Goal: Transaction & Acquisition: Purchase product/service

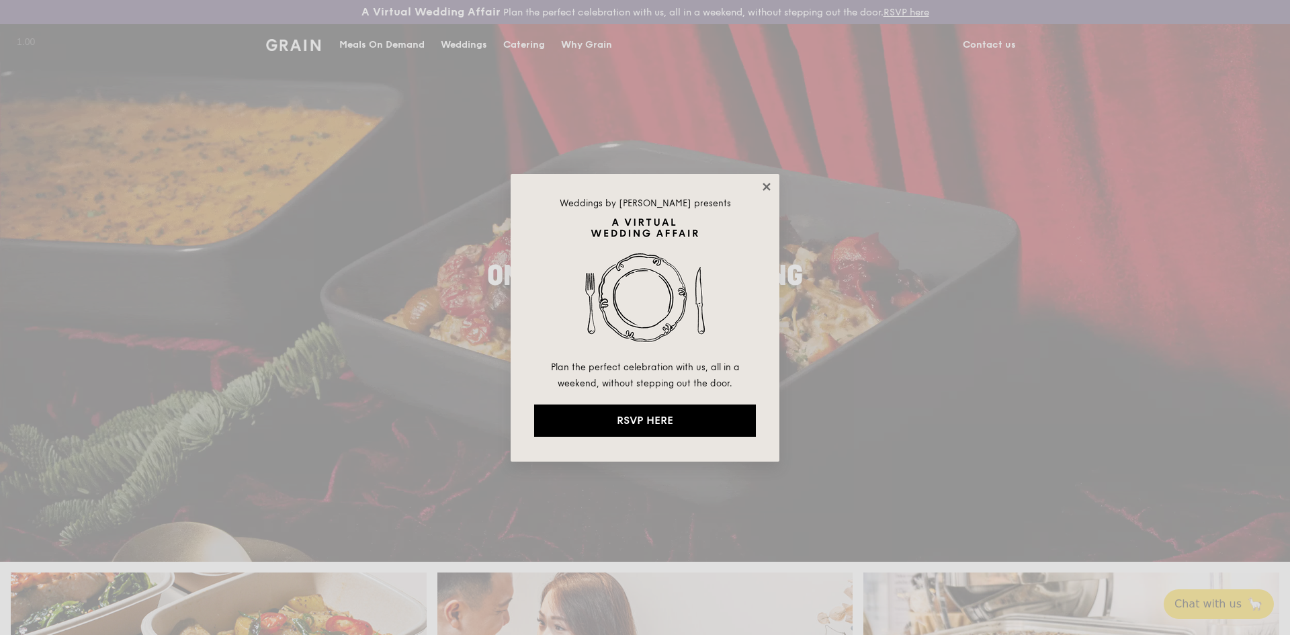
click at [769, 189] on icon at bounding box center [766, 186] width 7 height 7
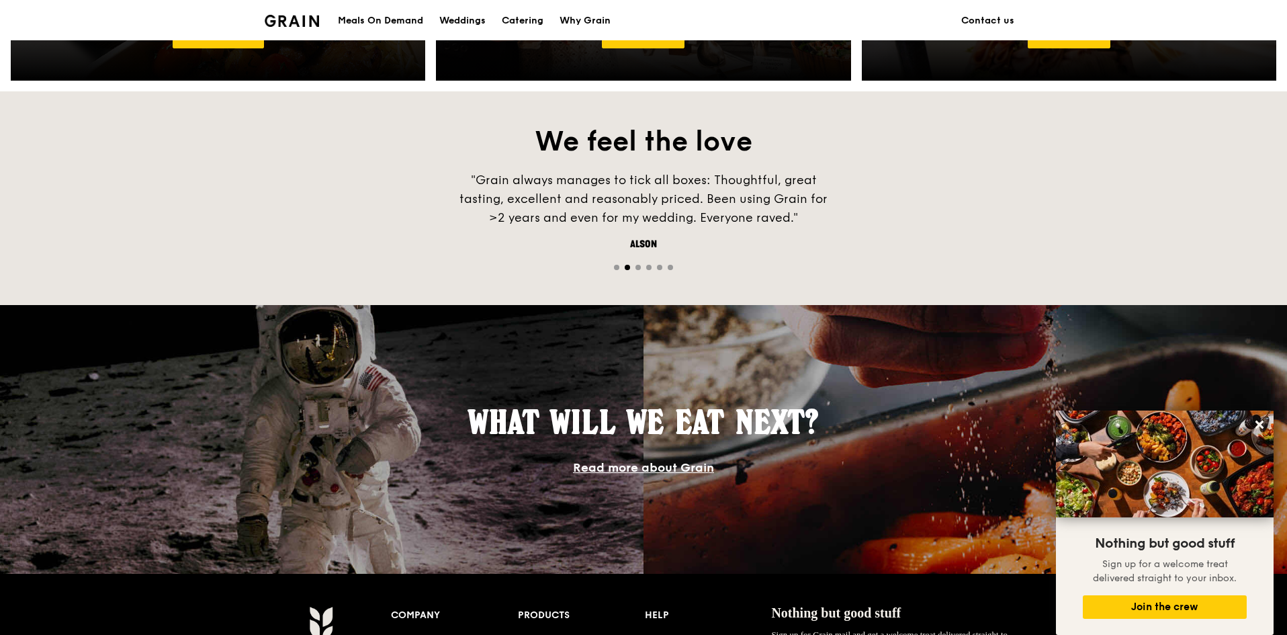
scroll to position [739, 0]
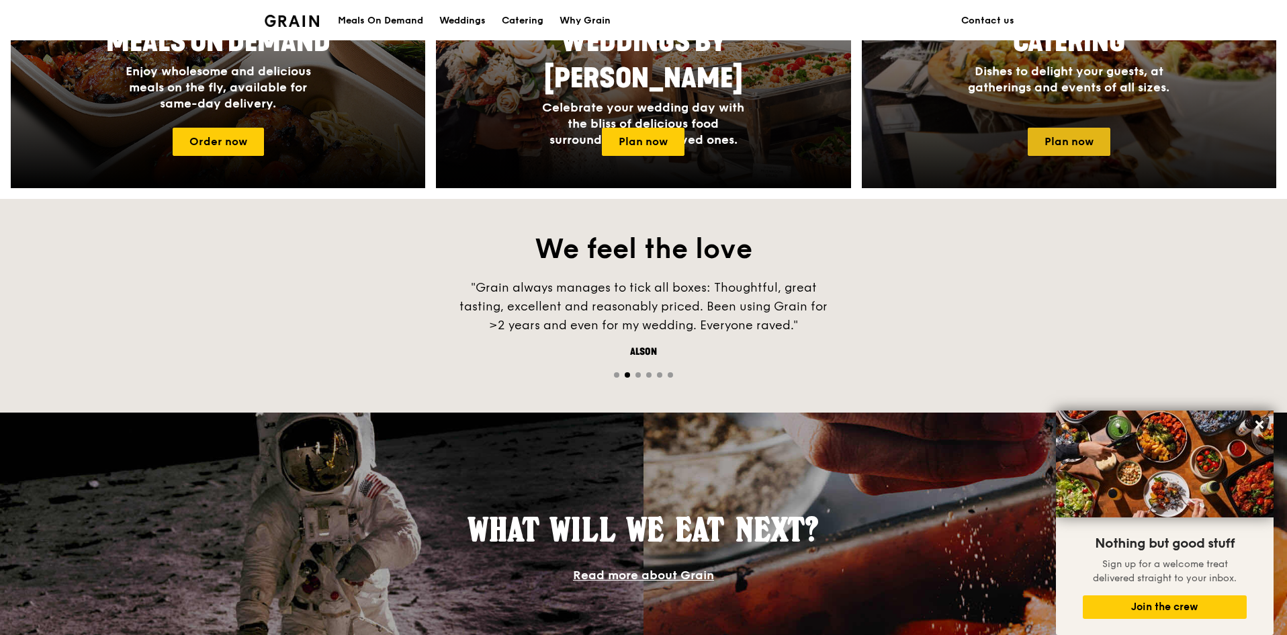
click at [1082, 138] on link "Plan now" at bounding box center [1069, 142] width 83 height 28
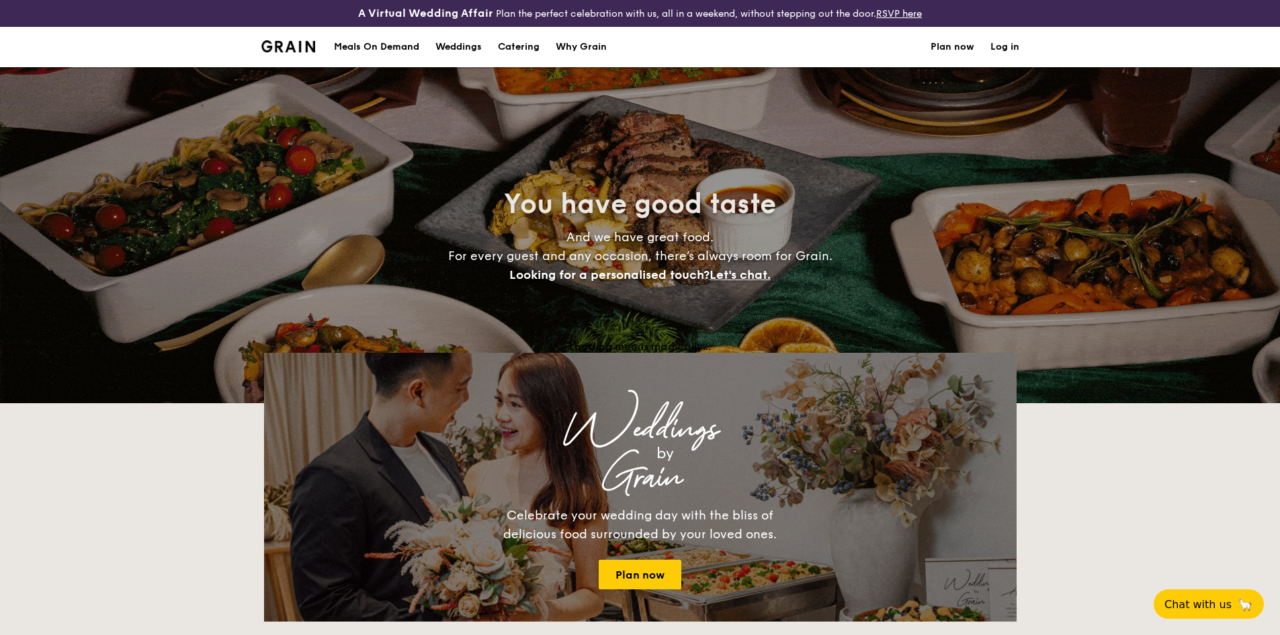
select select
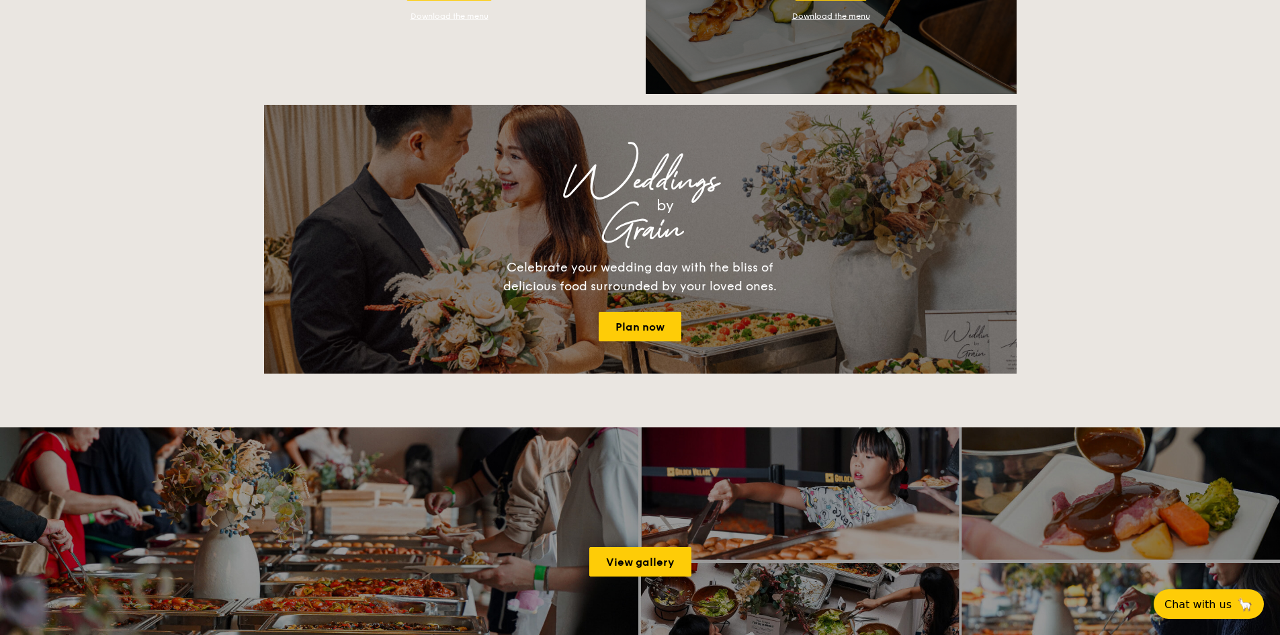
scroll to position [1613, 0]
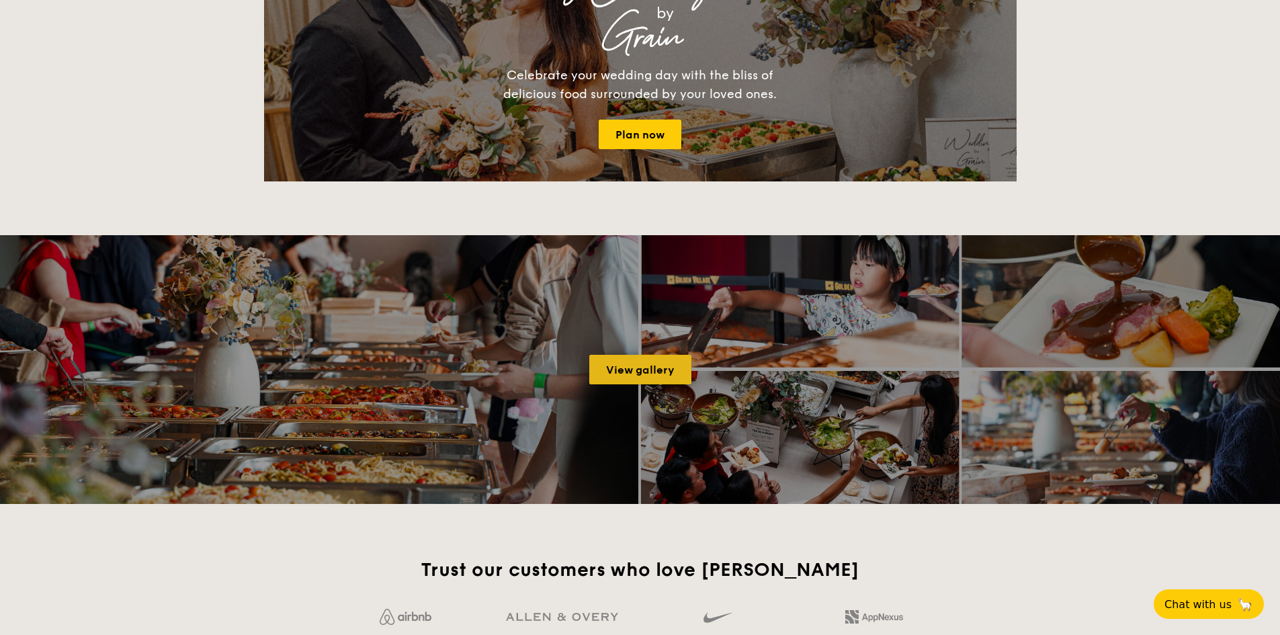
click at [667, 370] on link "View gallery" at bounding box center [640, 370] width 102 height 30
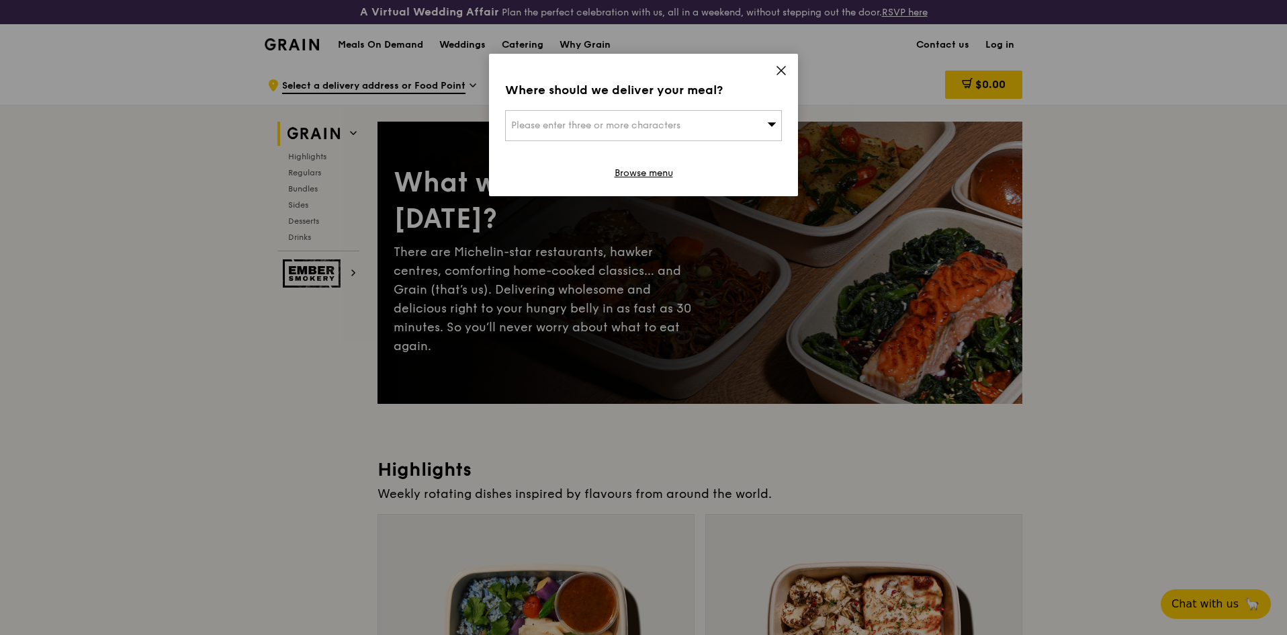
click at [779, 70] on icon at bounding box center [781, 71] width 12 height 12
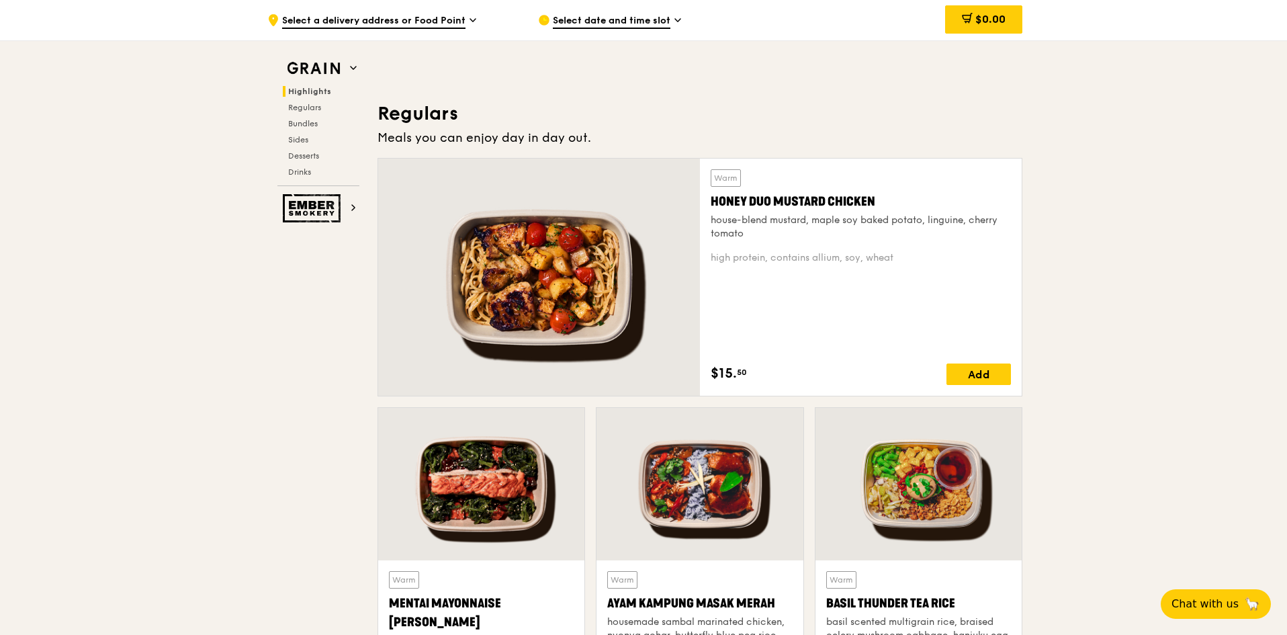
scroll to position [1478, 0]
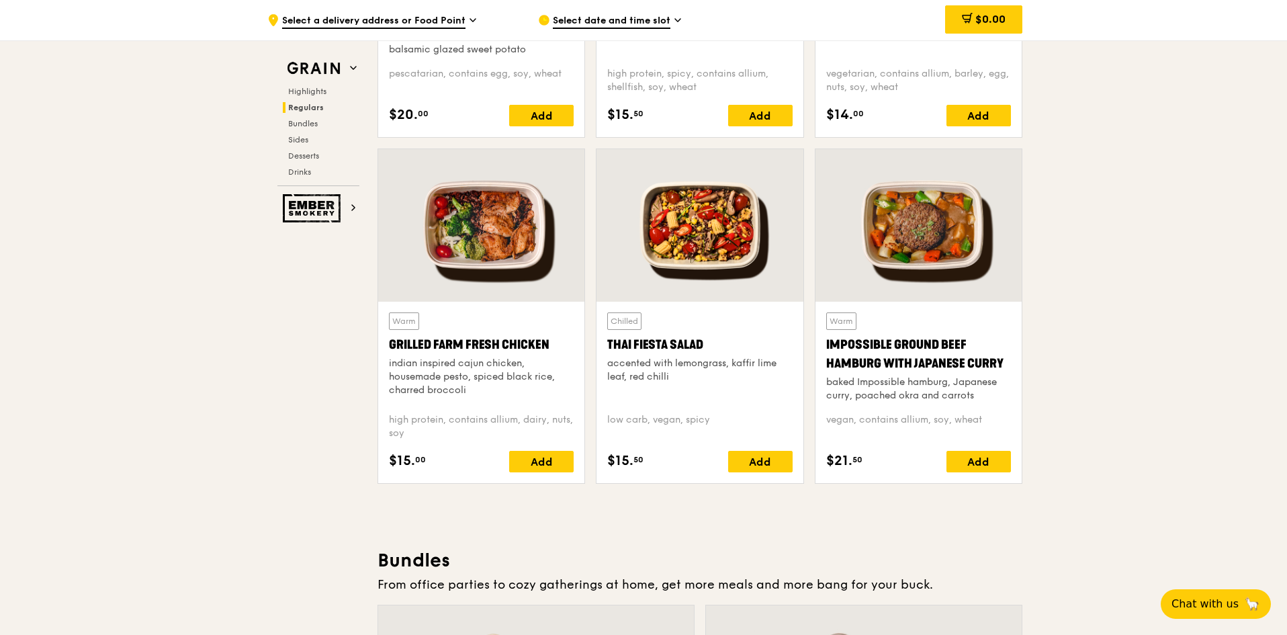
click at [708, 286] on div at bounding box center [700, 225] width 206 height 153
click at [486, 248] on div at bounding box center [481, 225] width 206 height 153
